Goal: Task Accomplishment & Management: Complete application form

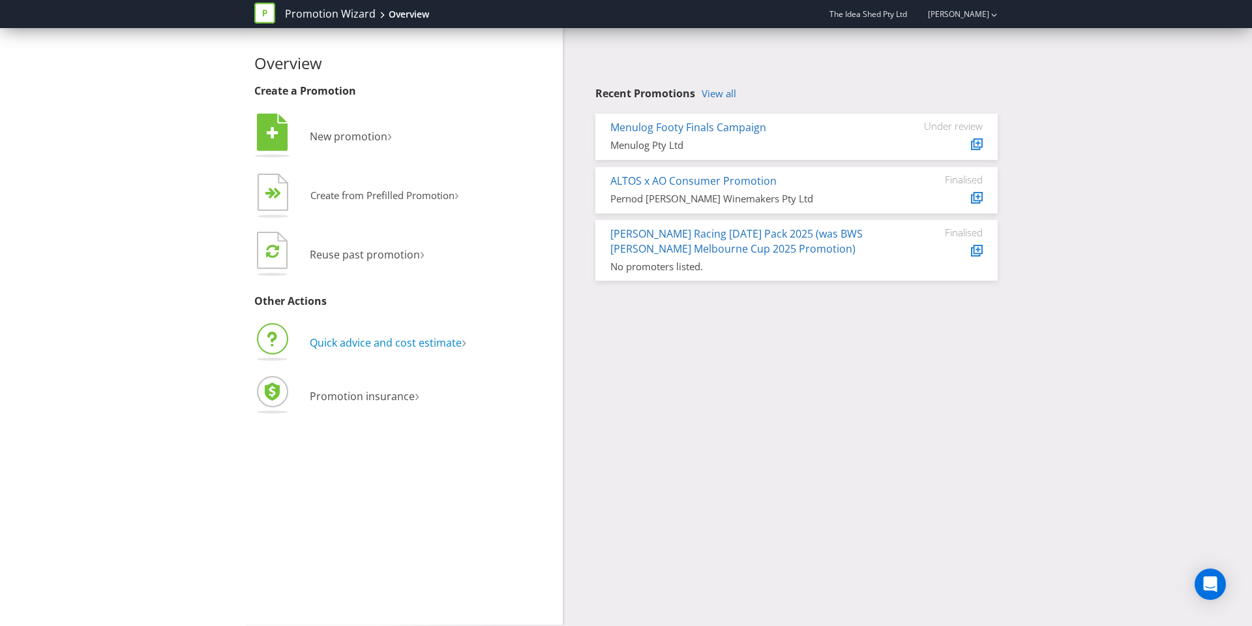
click at [365, 348] on span "Quick advice and cost estimate" at bounding box center [386, 342] width 152 height 14
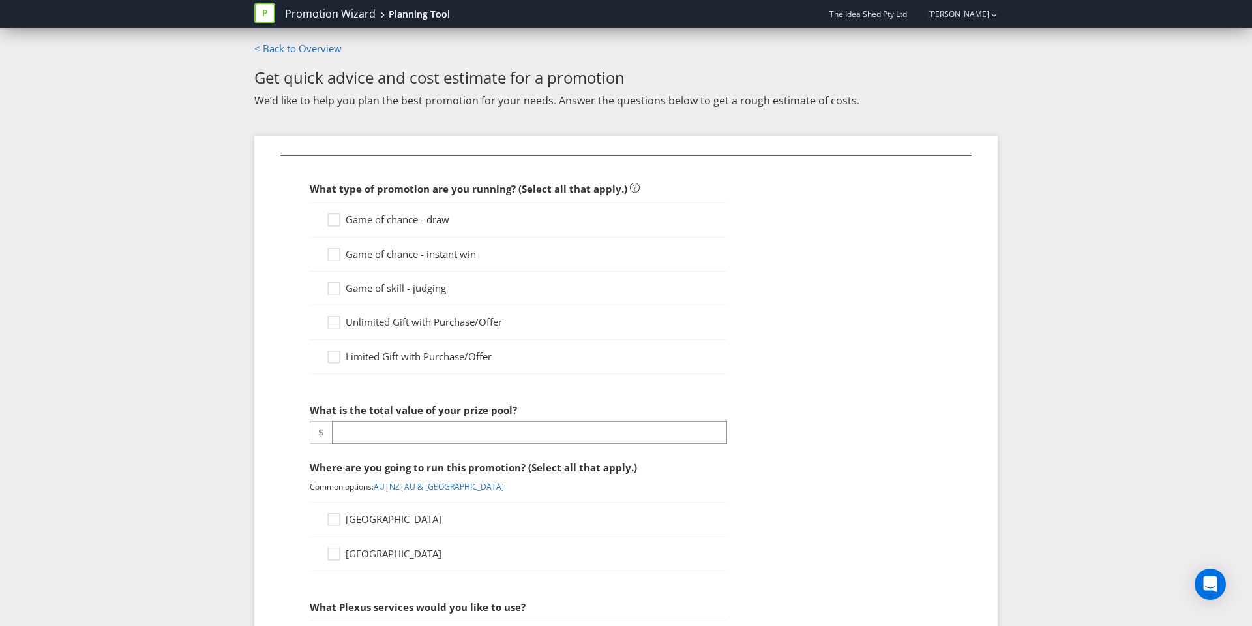
click at [418, 358] on span "Limited Gift with Purchase/Offer" at bounding box center [419, 356] width 146 height 13
click at [0, 0] on input "Limited Gift with Purchase/Offer" at bounding box center [0, 0] width 0 height 0
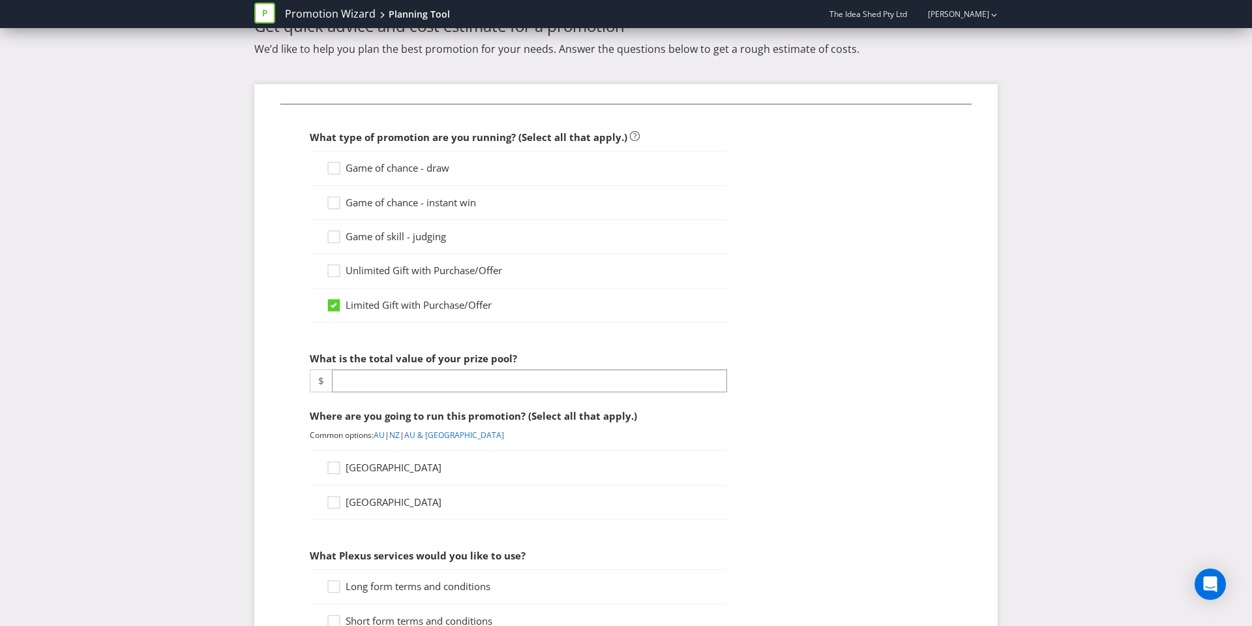
scroll to position [55, 0]
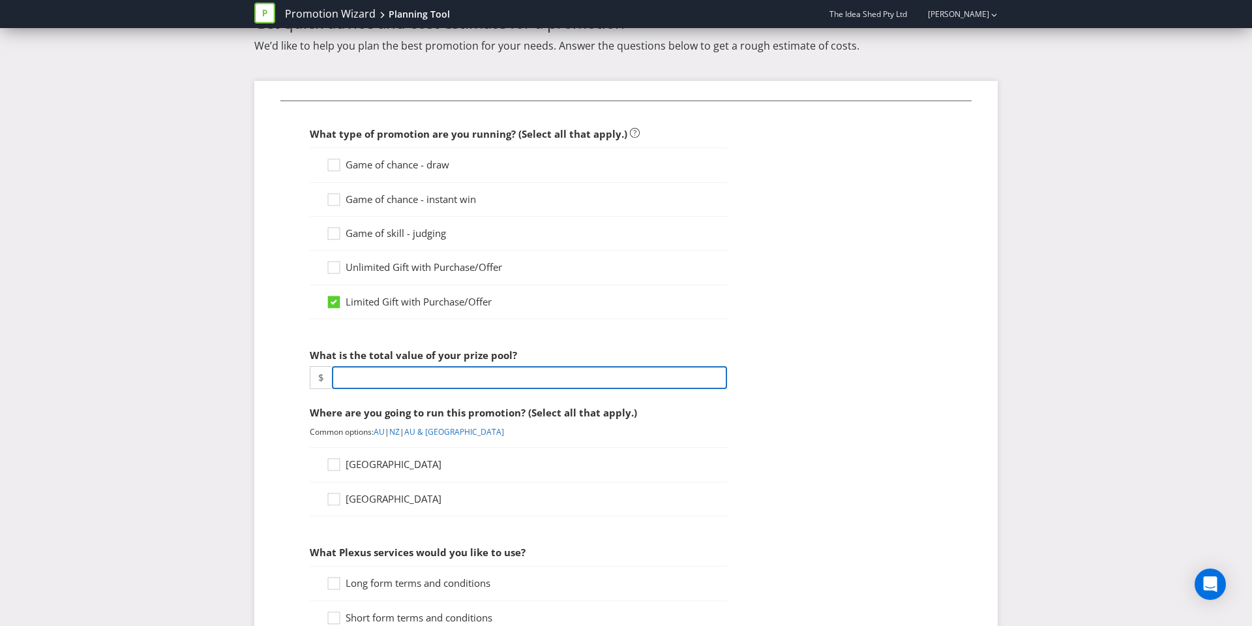
click at [418, 377] on input "number" at bounding box center [529, 377] width 395 height 23
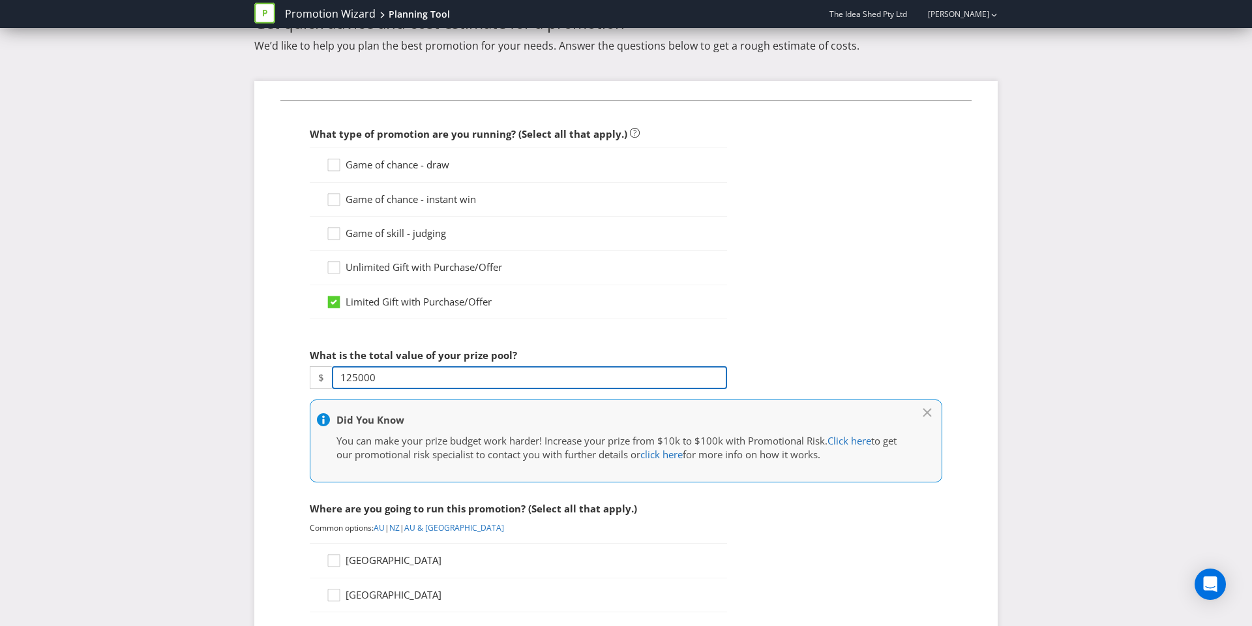
click at [361, 378] on input "125000" at bounding box center [529, 377] width 395 height 23
drag, startPoint x: 354, startPoint y: 378, endPoint x: 333, endPoint y: 378, distance: 20.9
click at [333, 378] on input "125000" at bounding box center [529, 377] width 395 height 23
click at [346, 378] on input "125000" at bounding box center [529, 377] width 395 height 23
click at [431, 389] on div at bounding box center [518, 388] width 417 height 1
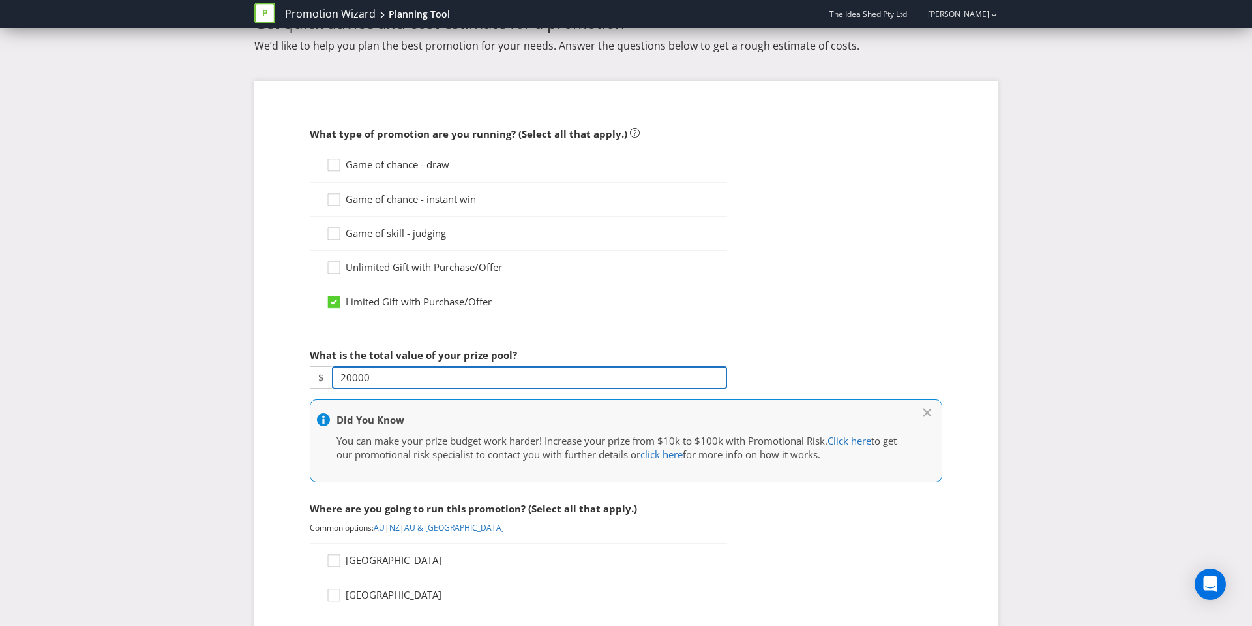
click at [357, 376] on input "20000" at bounding box center [529, 377] width 395 height 23
click at [378, 374] on input "20000" at bounding box center [529, 377] width 395 height 23
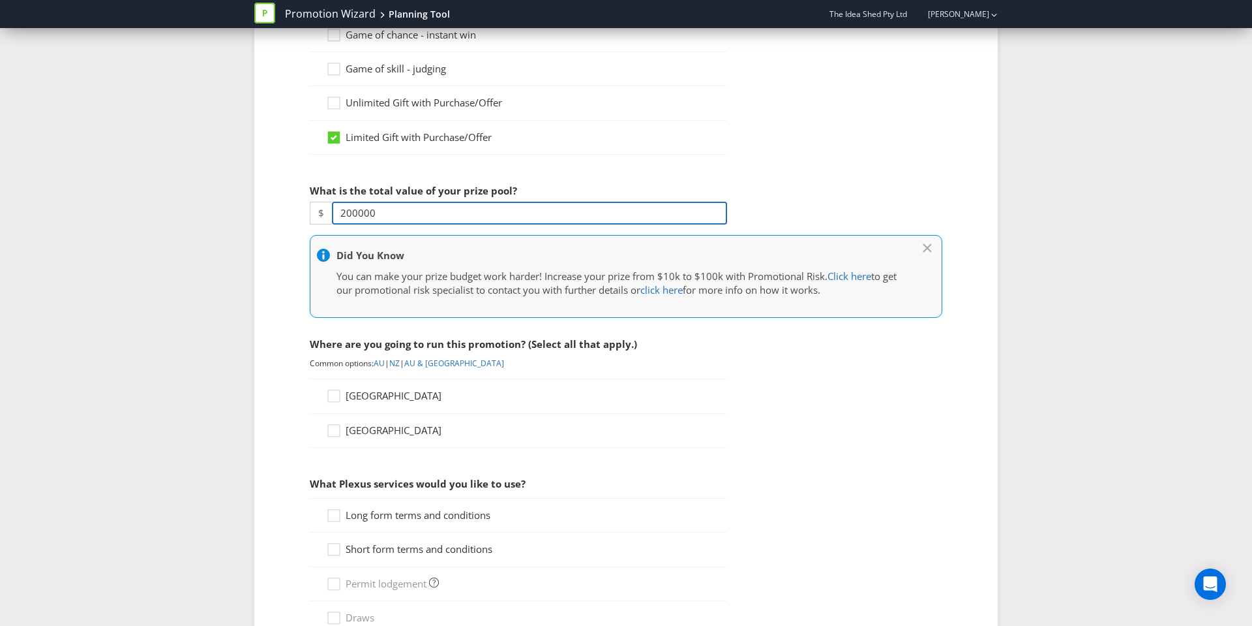
type input "200000"
click at [359, 397] on span "[GEOGRAPHIC_DATA]" at bounding box center [394, 395] width 96 height 13
click at [0, 0] on input "[GEOGRAPHIC_DATA]" at bounding box center [0, 0] width 0 height 0
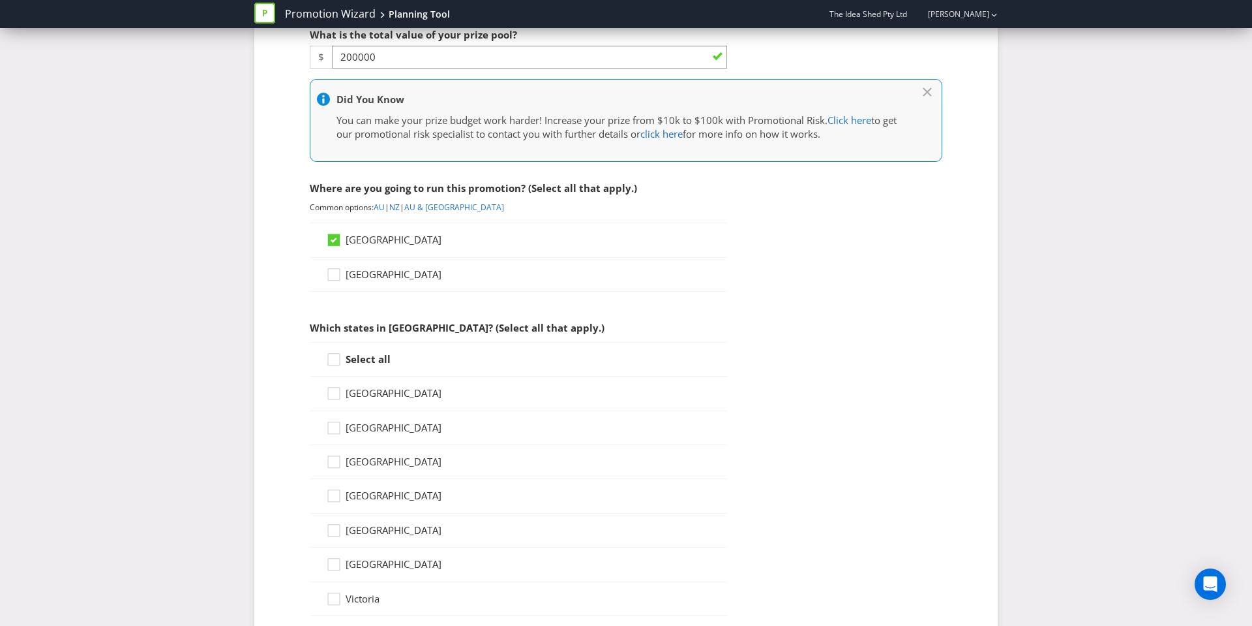
scroll to position [528, 0]
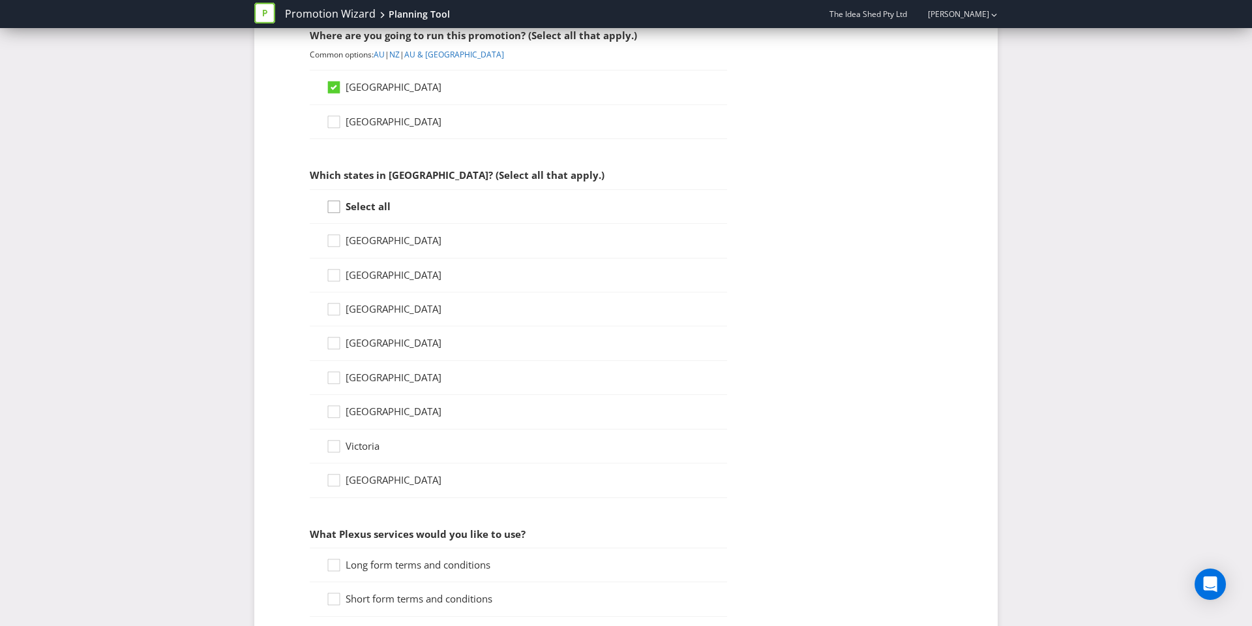
click at [330, 207] on icon at bounding box center [336, 210] width 20 height 20
click at [0, 0] on input "Select all" at bounding box center [0, 0] width 0 height 0
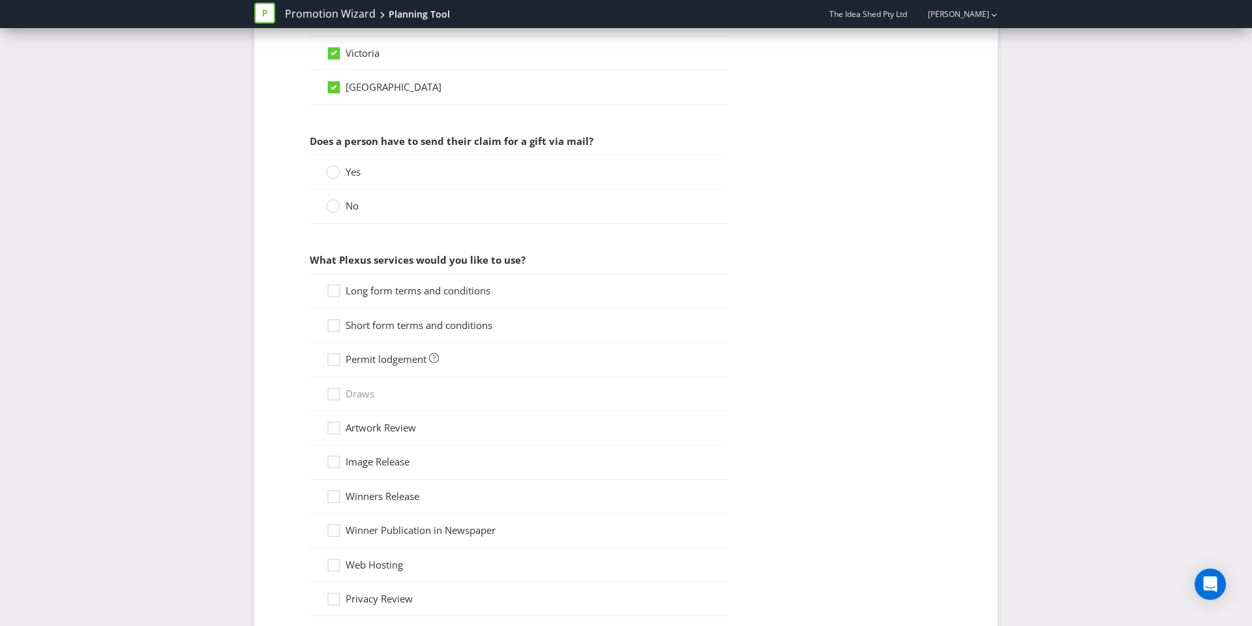
scroll to position [924, 0]
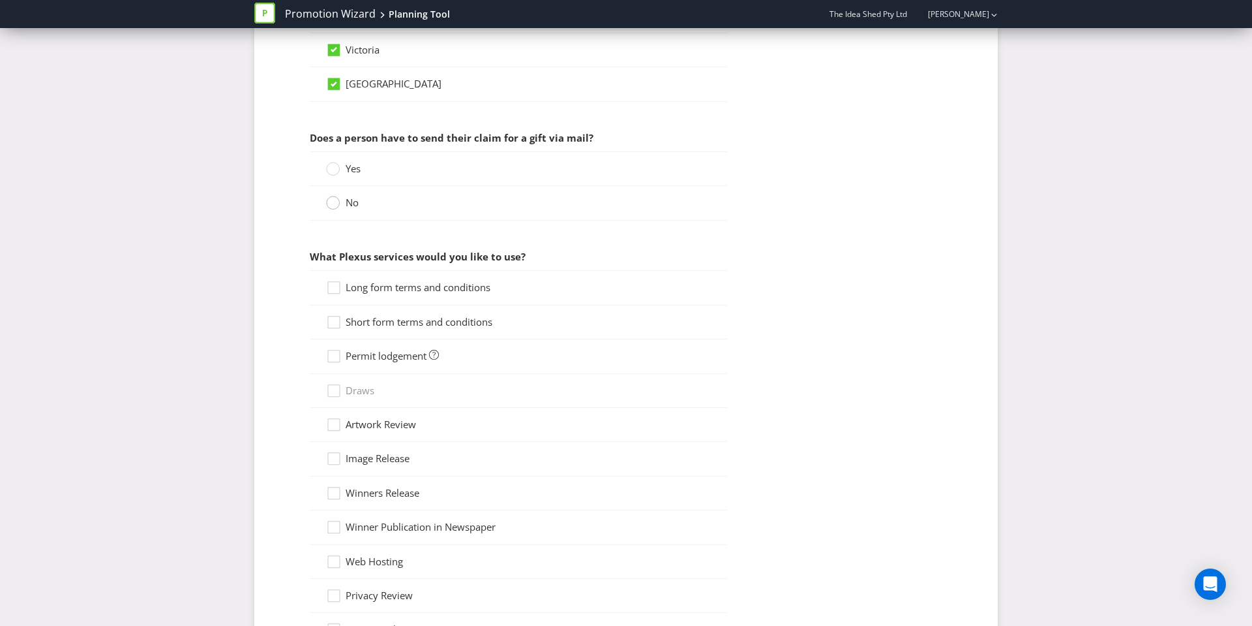
click at [339, 205] on circle at bounding box center [333, 202] width 13 height 13
click at [0, 0] on input "No" at bounding box center [0, 0] width 0 height 0
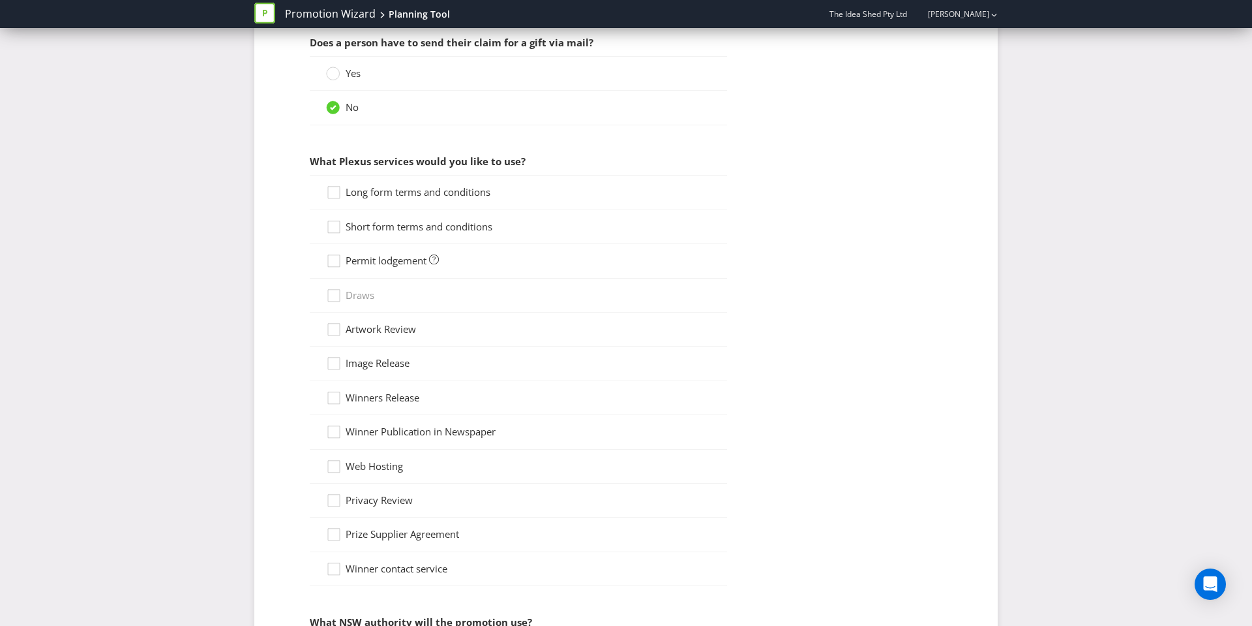
scroll to position [1025, 0]
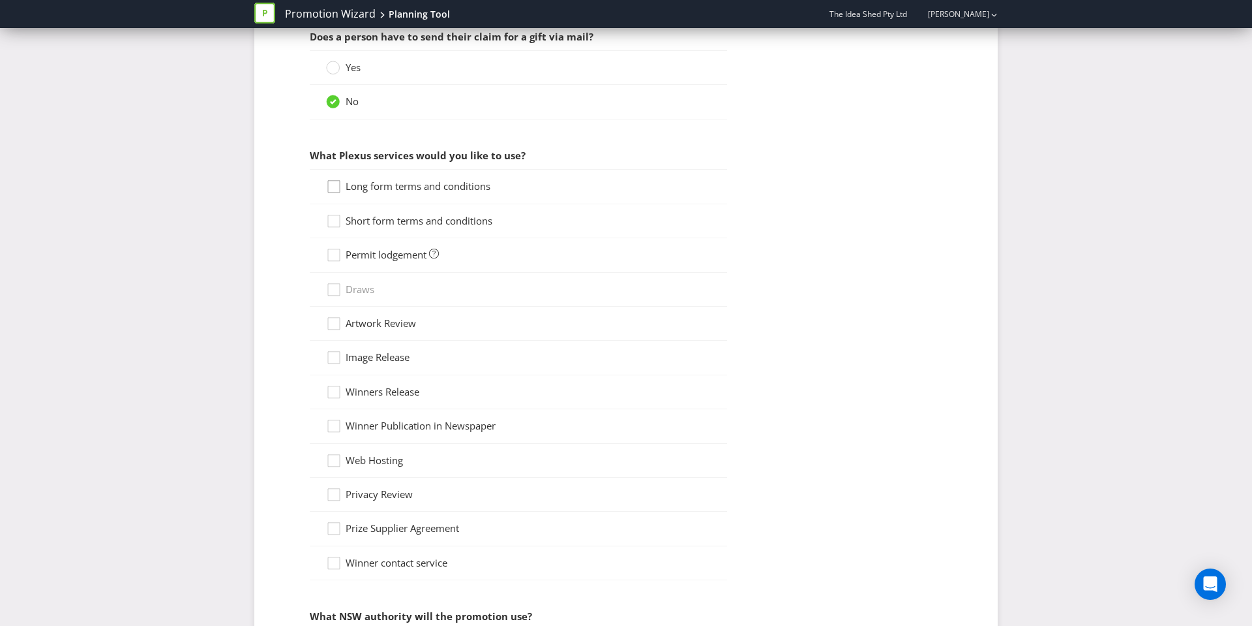
click at [336, 185] on div at bounding box center [334, 182] width 7 height 7
click at [0, 0] on input "Long form terms and conditions" at bounding box center [0, 0] width 0 height 0
click at [335, 217] on div at bounding box center [334, 216] width 7 height 7
click at [0, 0] on input "Short form terms and conditions" at bounding box center [0, 0] width 0 height 0
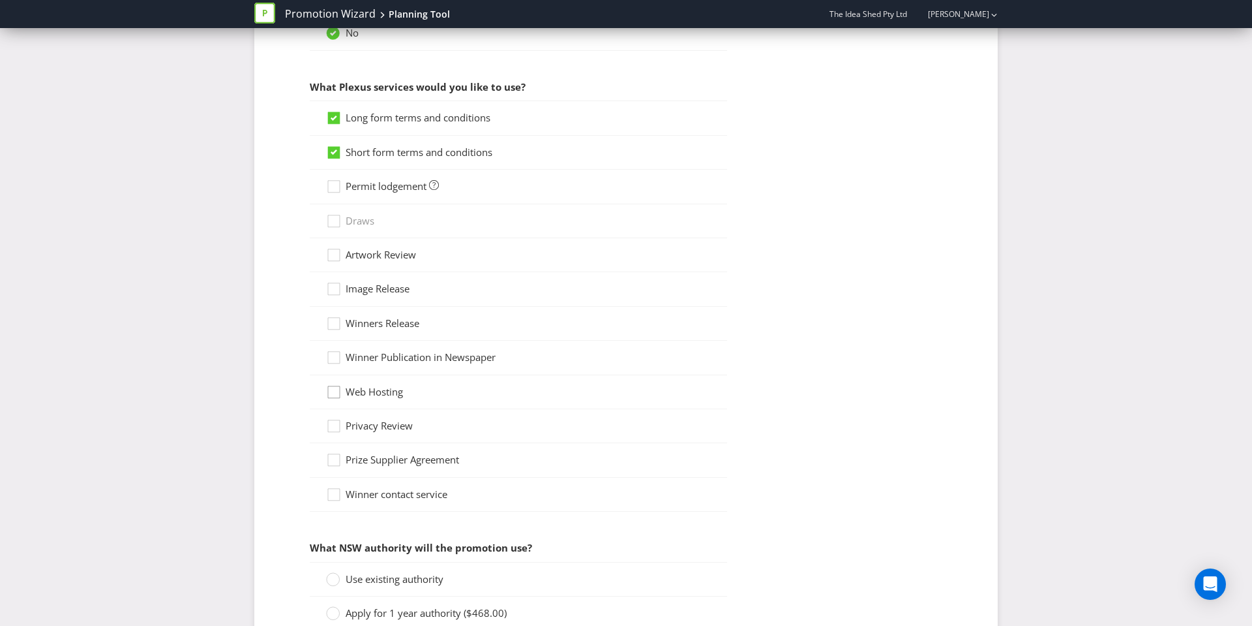
scroll to position [1277, 0]
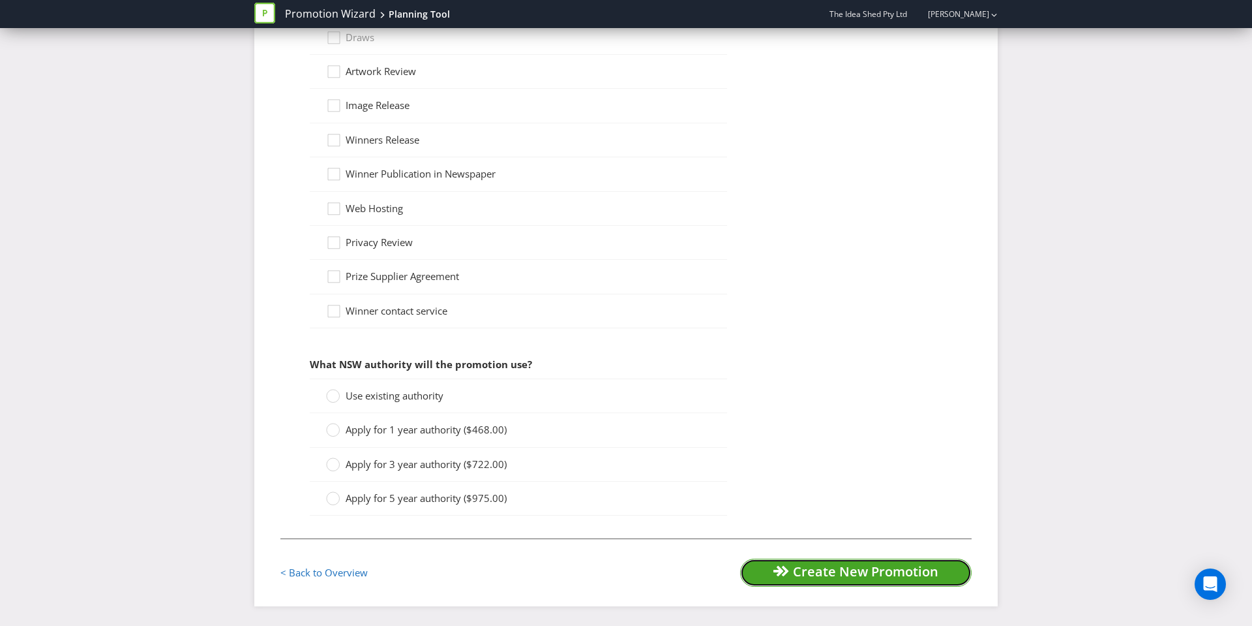
click at [800, 571] on span "Create New Promotion" at bounding box center [865, 571] width 145 height 18
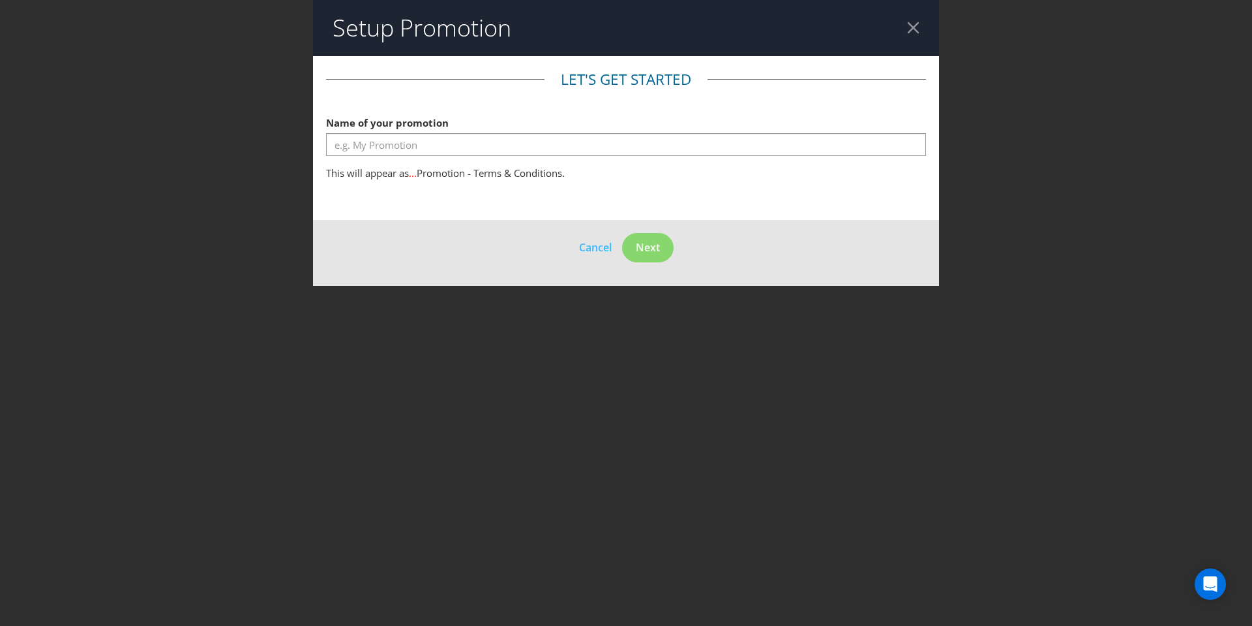
click at [913, 25] on div at bounding box center [913, 28] width 12 height 12
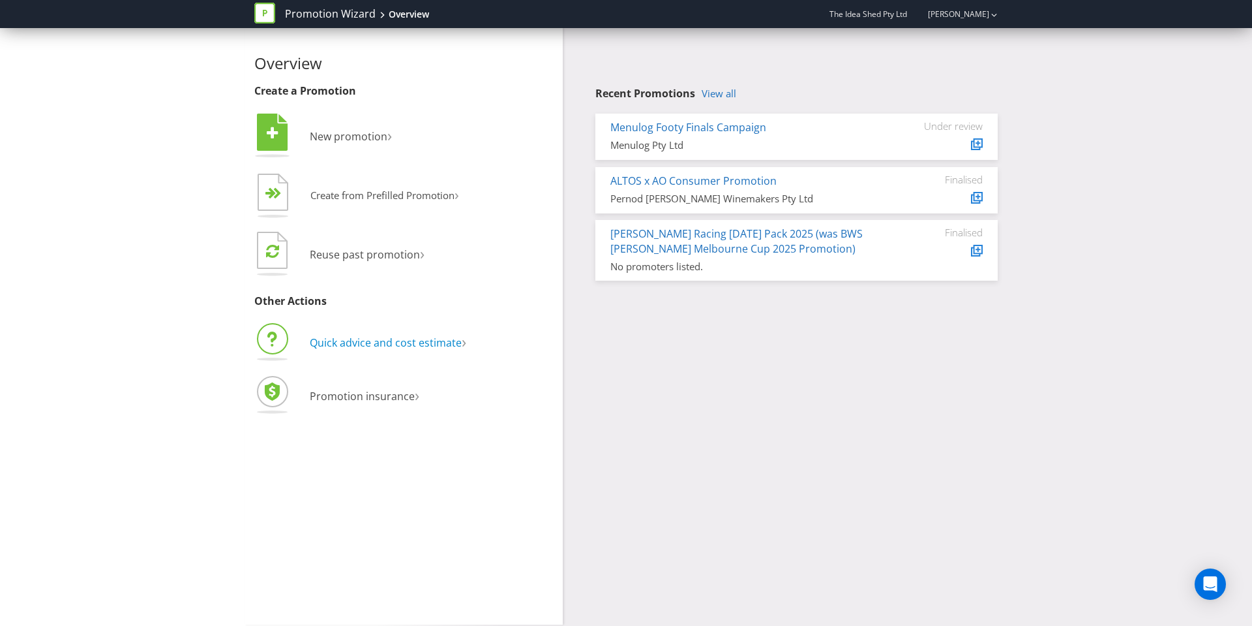
click at [363, 344] on span "Quick advice and cost estimate" at bounding box center [386, 342] width 152 height 14
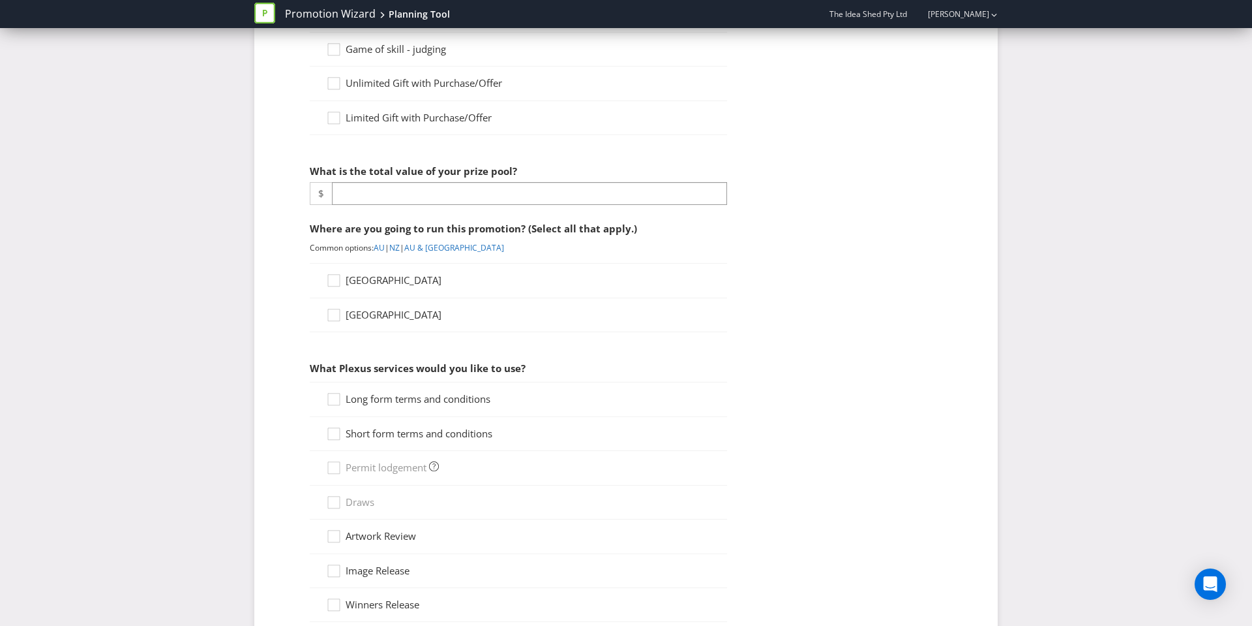
scroll to position [243, 0]
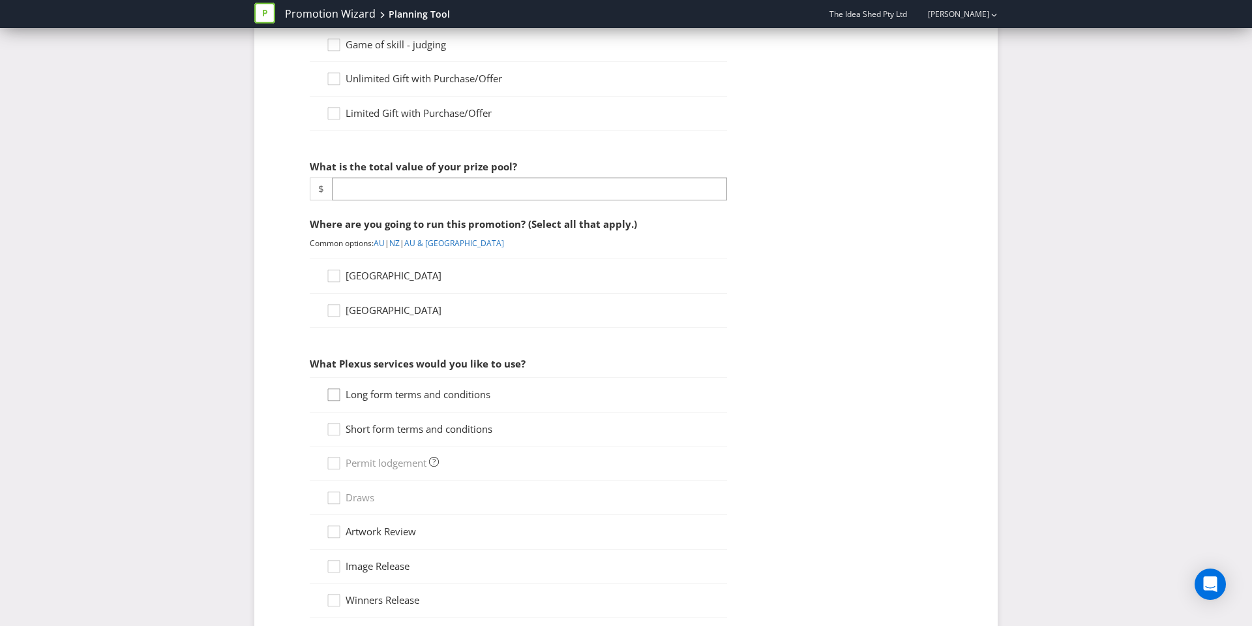
click at [341, 392] on icon at bounding box center [336, 397] width 20 height 20
click at [0, 0] on input "Long form terms and conditions" at bounding box center [0, 0] width 0 height 0
click at [340, 423] on icon at bounding box center [336, 432] width 20 height 20
click at [0, 0] on input "Short form terms and conditions" at bounding box center [0, 0] width 0 height 0
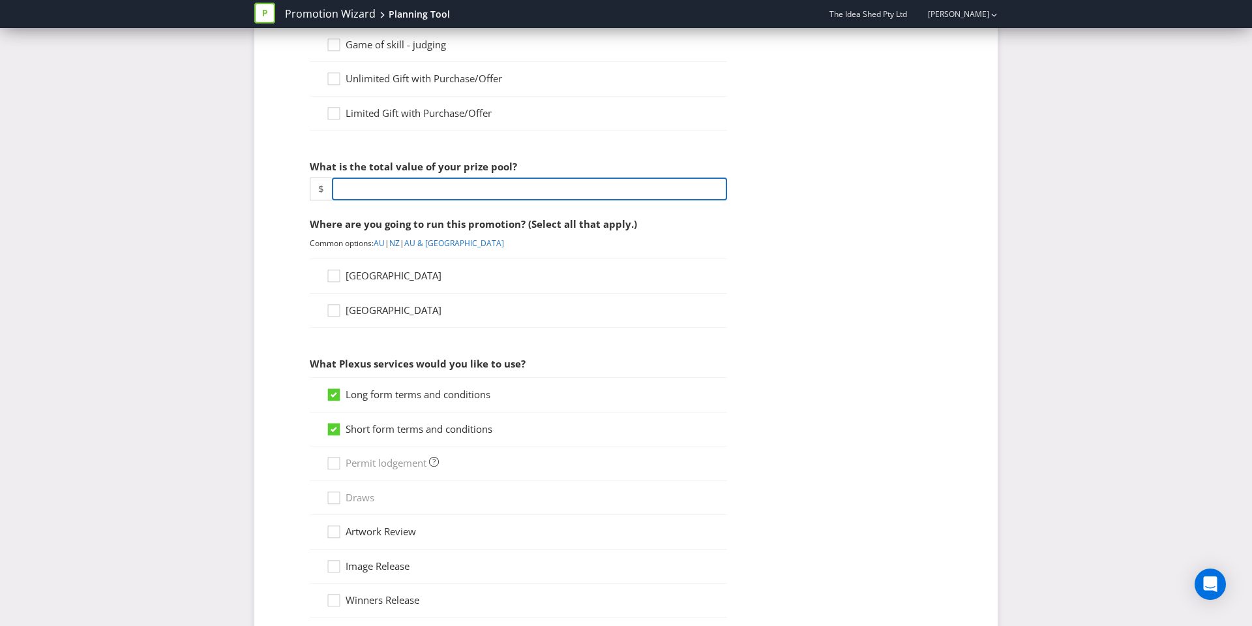
click at [403, 195] on input "number" at bounding box center [529, 188] width 395 height 23
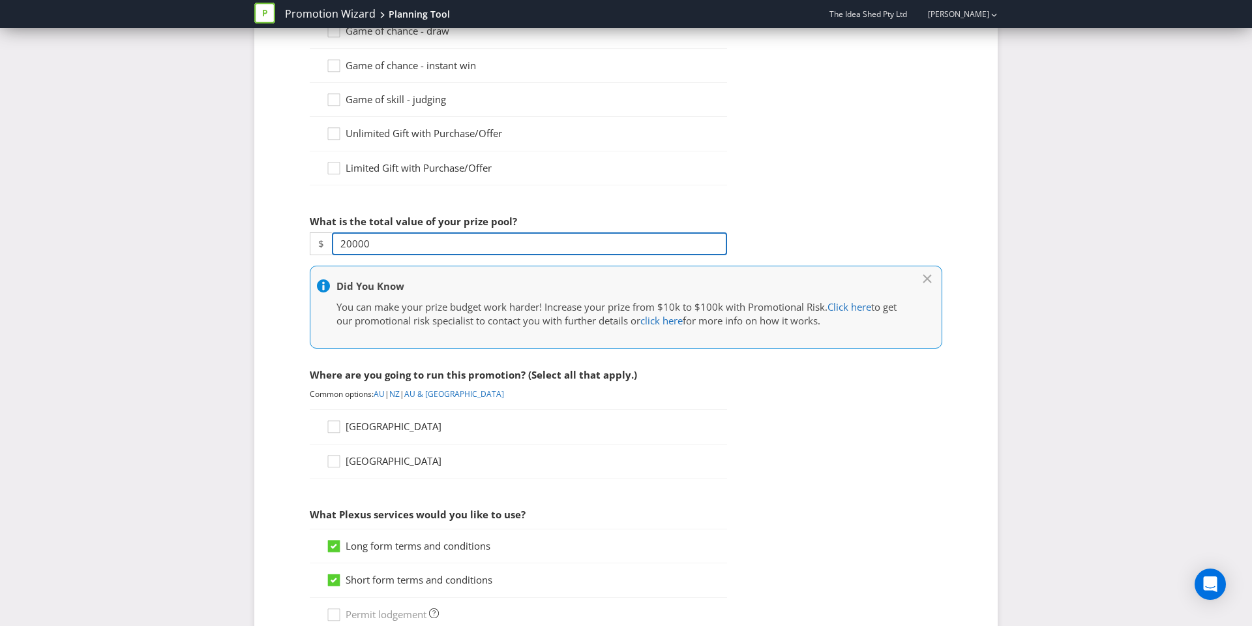
scroll to position [188, 0]
type input "20000"
click at [363, 165] on span "Limited Gift with Purchase/Offer" at bounding box center [419, 168] width 146 height 13
click at [0, 0] on input "Limited Gift with Purchase/Offer" at bounding box center [0, 0] width 0 height 0
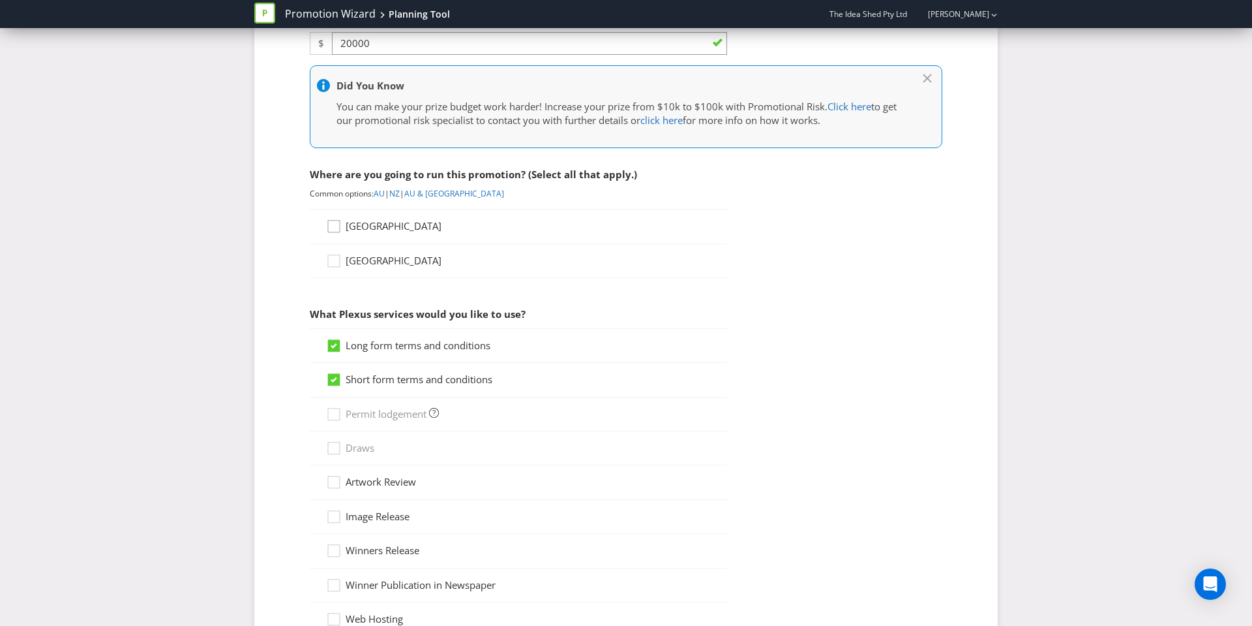
click at [337, 228] on icon at bounding box center [336, 229] width 20 height 20
click at [0, 0] on input "[GEOGRAPHIC_DATA]" at bounding box center [0, 0] width 0 height 0
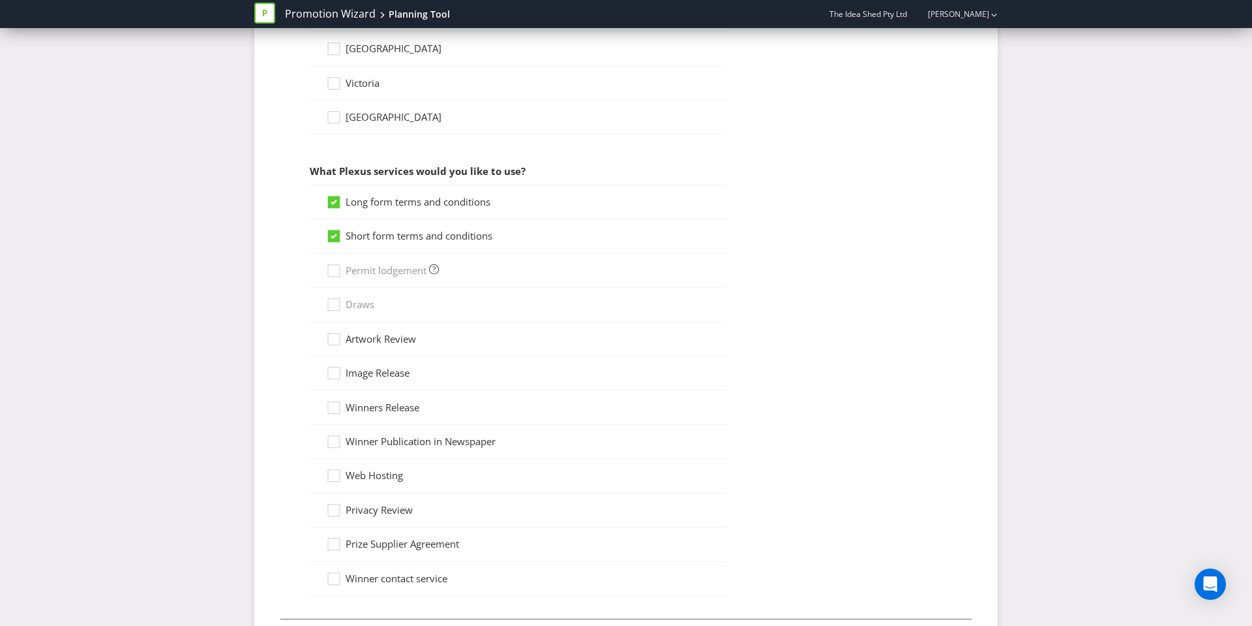
scroll to position [971, 0]
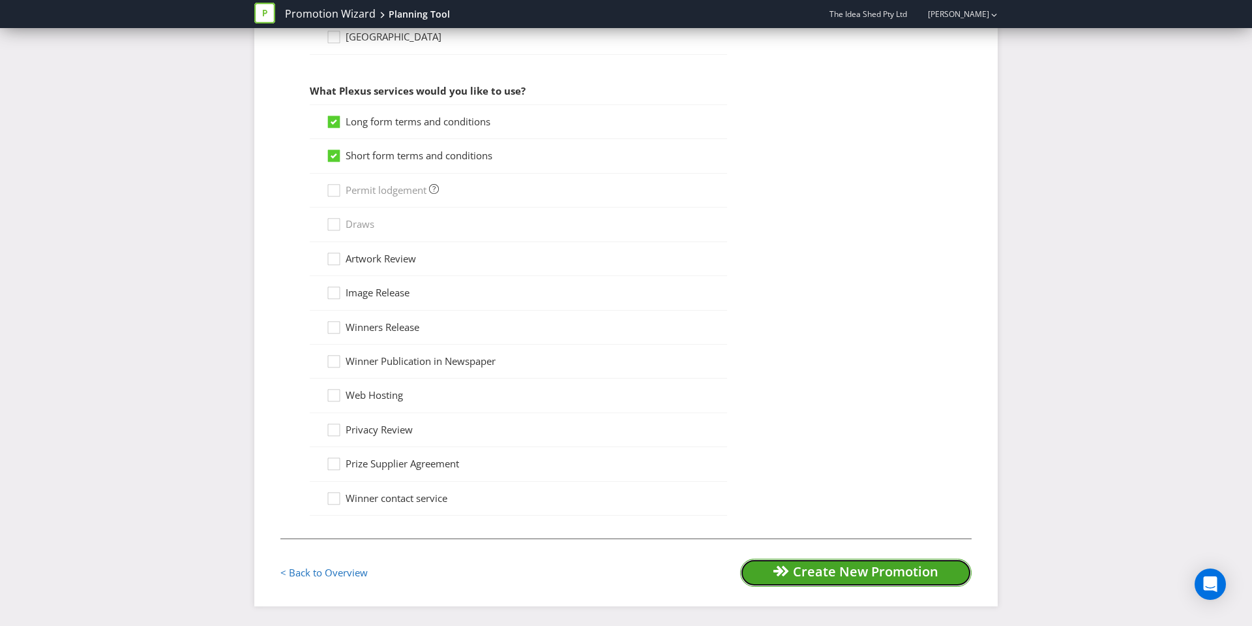
click at [794, 574] on span "Create New Promotion" at bounding box center [865, 571] width 145 height 18
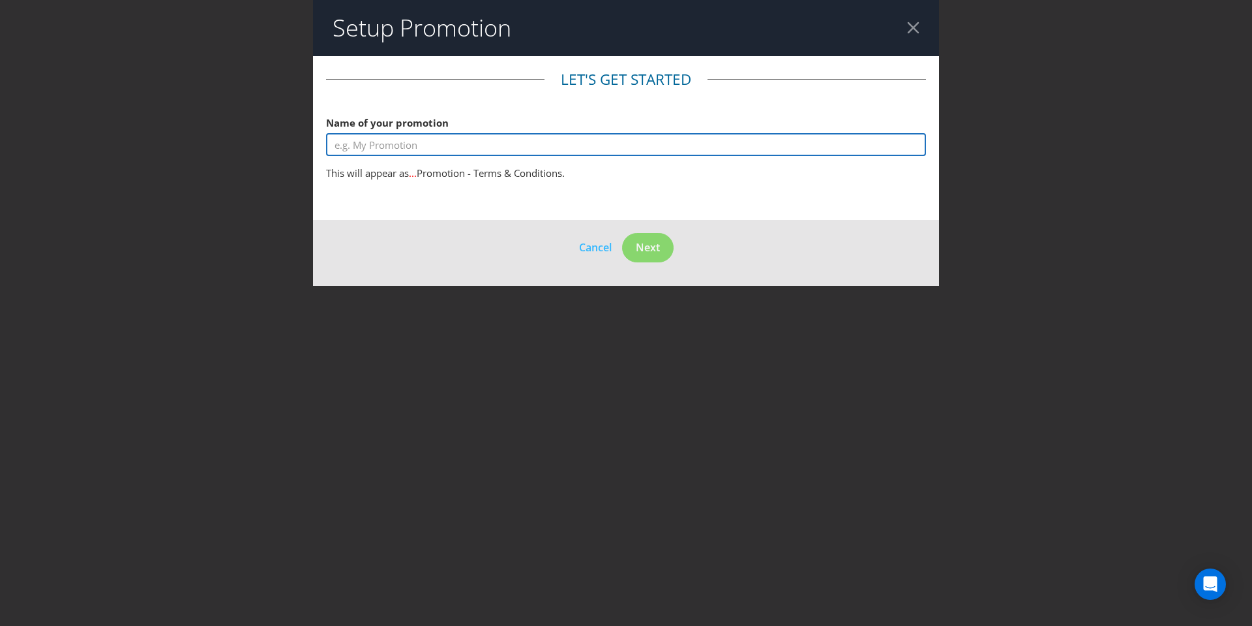
click at [556, 144] on input "text" at bounding box center [626, 144] width 600 height 23
type input "Ivory Coat GWP"
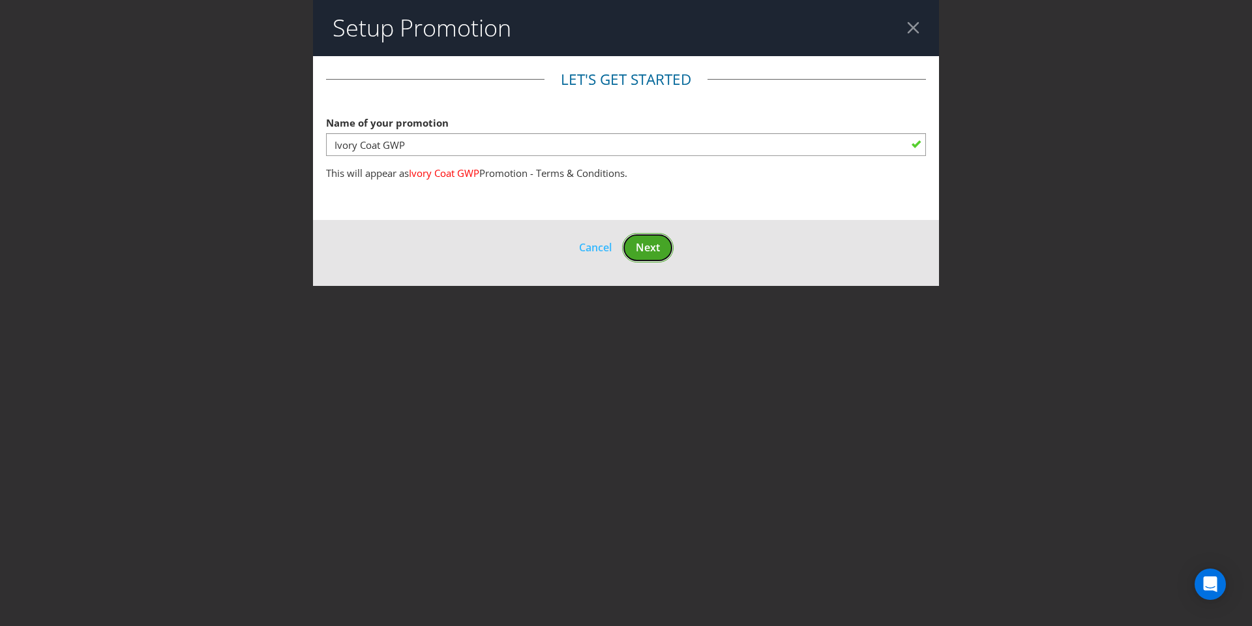
click at [664, 245] on button "Next" at bounding box center [648, 247] width 52 height 29
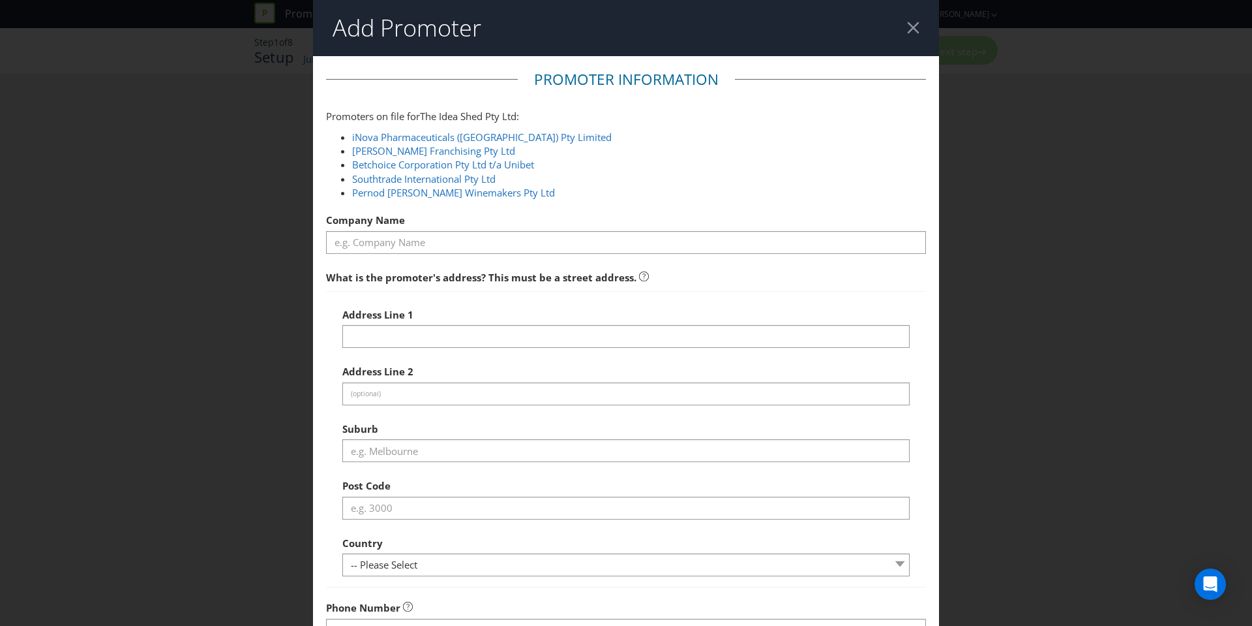
click at [915, 28] on div at bounding box center [913, 28] width 12 height 12
